Goal: Task Accomplishment & Management: Use online tool/utility

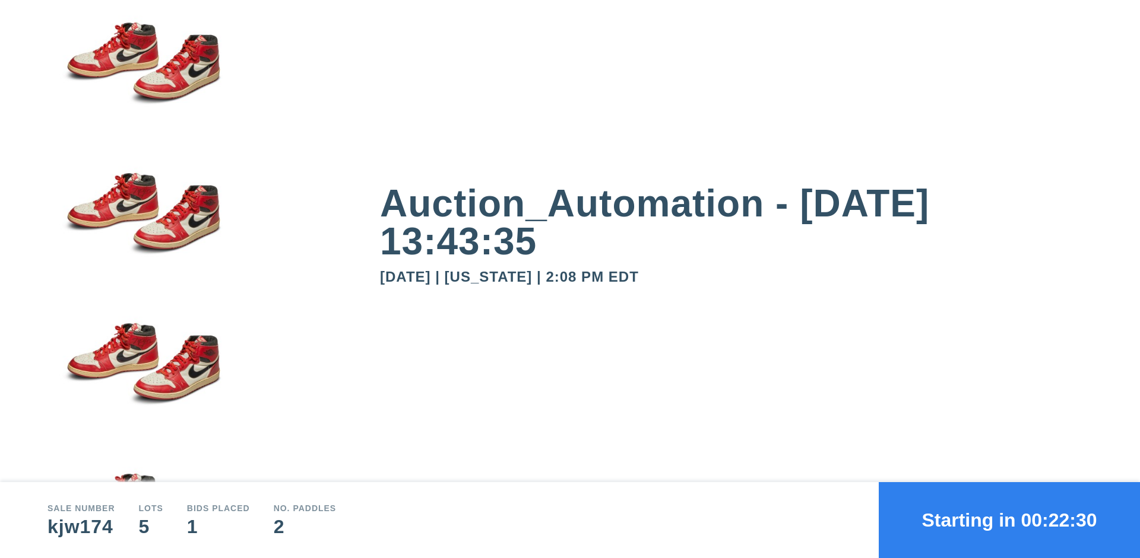
click at [1009, 520] on button "Starting in 00:22:30" at bounding box center [1008, 521] width 261 height 76
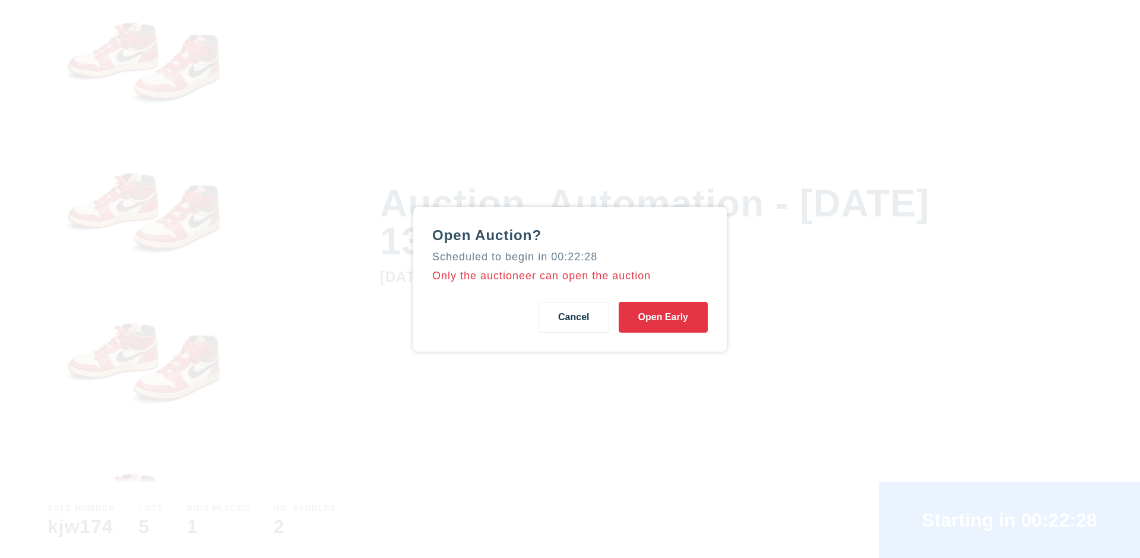
click at [663, 317] on button "Open Early" at bounding box center [662, 317] width 89 height 31
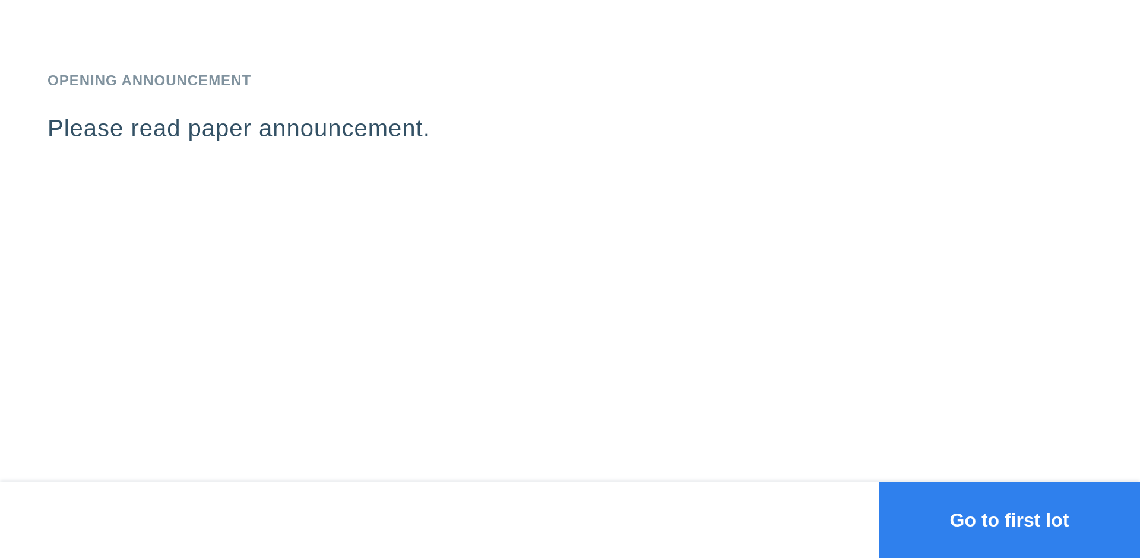
click at [1009, 520] on button "Go to first lot" at bounding box center [1008, 521] width 261 height 76
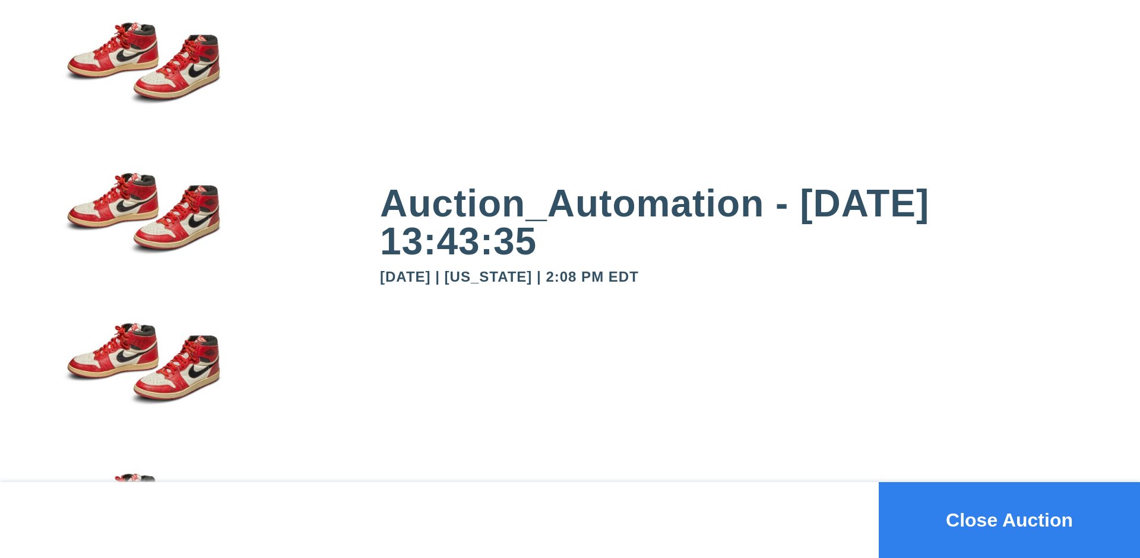
click at [1009, 520] on button "Close Auction" at bounding box center [1008, 521] width 261 height 76
